Goal: Transaction & Acquisition: Purchase product/service

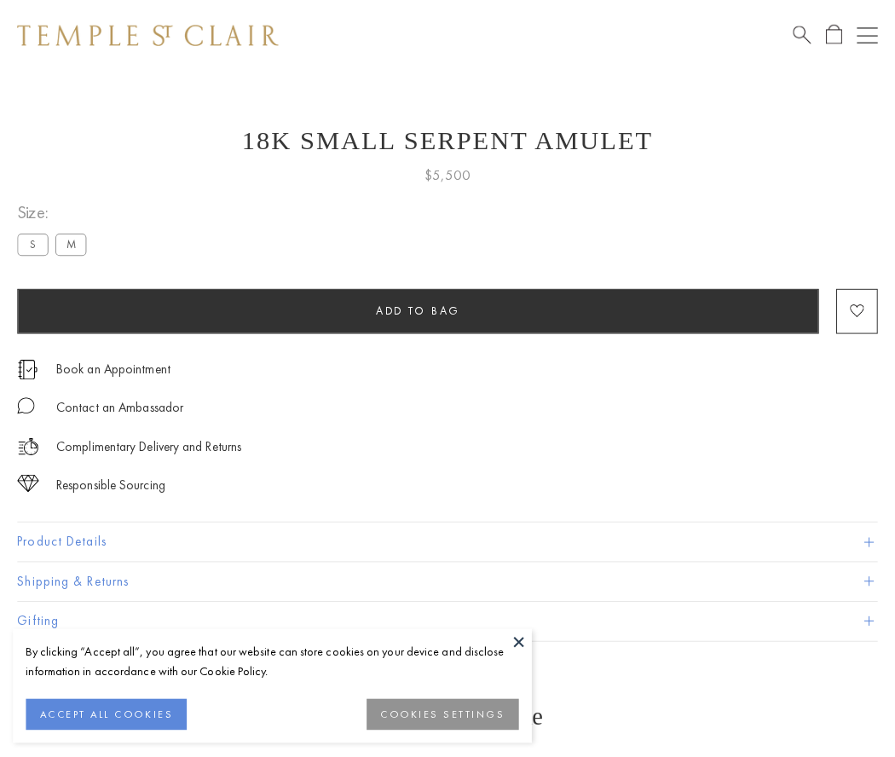
scroll to position [2, 0]
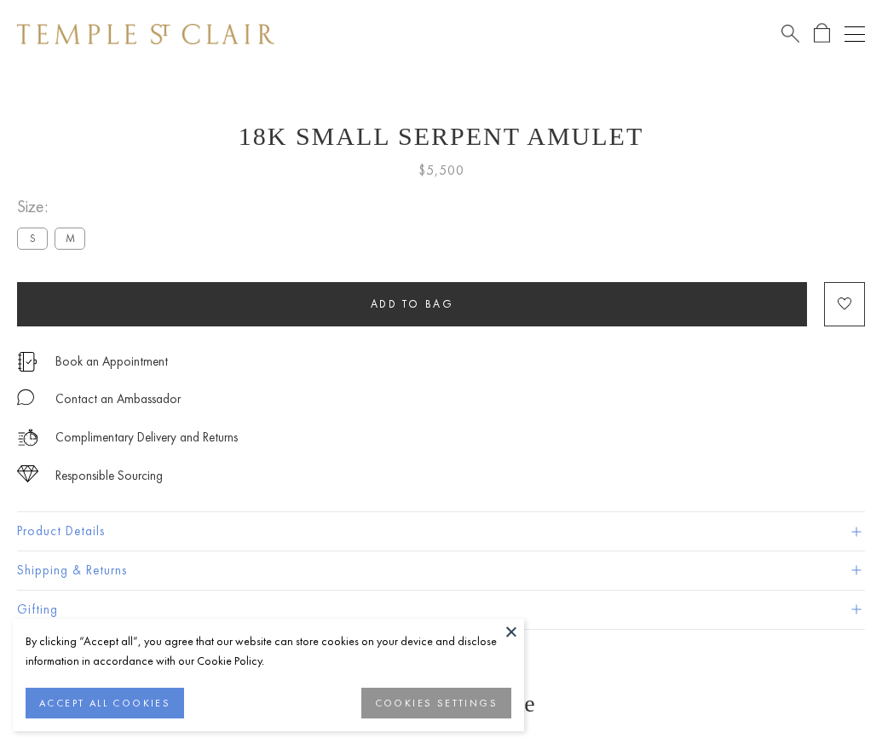
click at [412, 303] on span "Add to bag" at bounding box center [412, 304] width 83 height 14
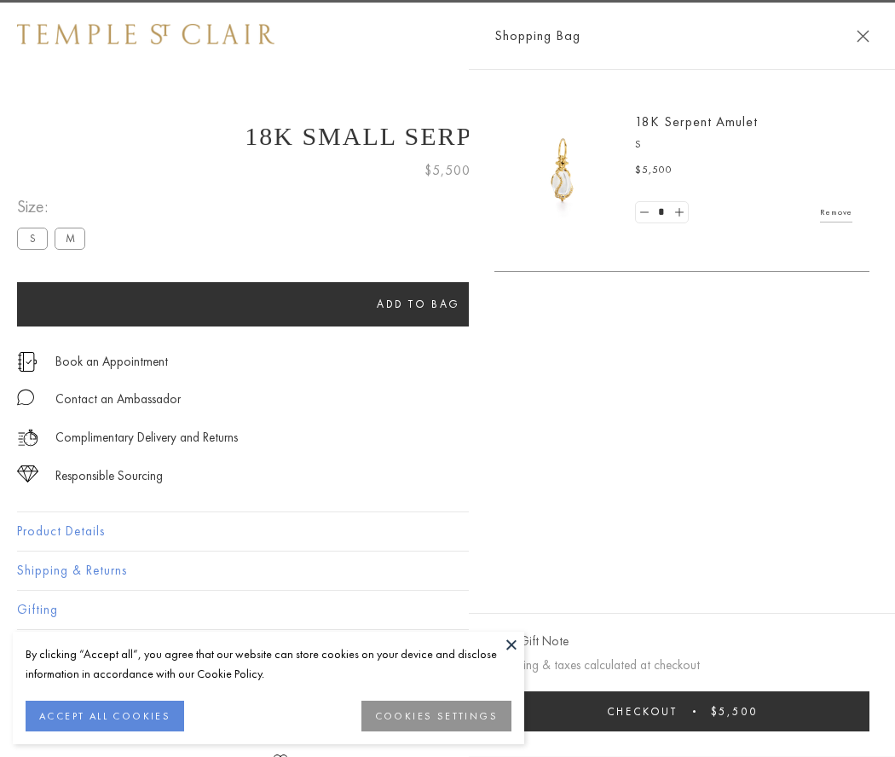
click at [677, 711] on span "Checkout" at bounding box center [642, 711] width 71 height 14
